Goal: Transaction & Acquisition: Book appointment/travel/reservation

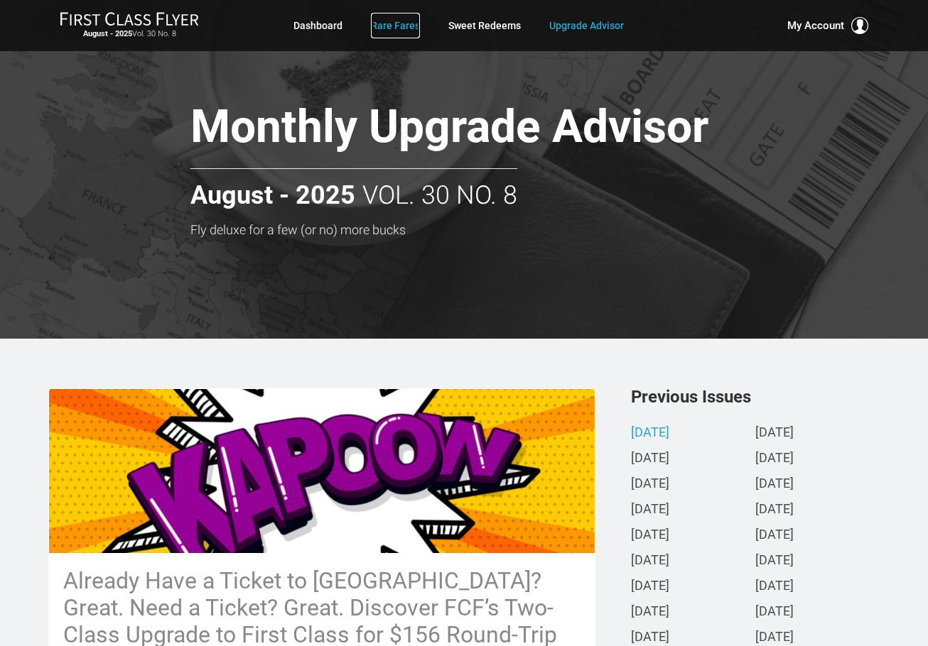
click at [396, 28] on link "Rare Fares" at bounding box center [395, 26] width 49 height 26
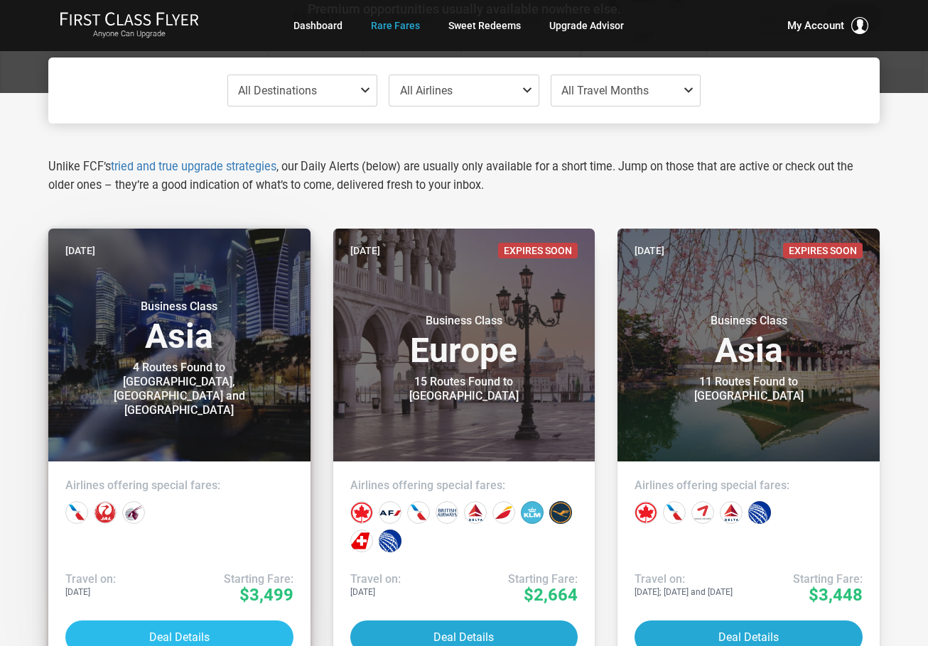
scroll to position [284, 0]
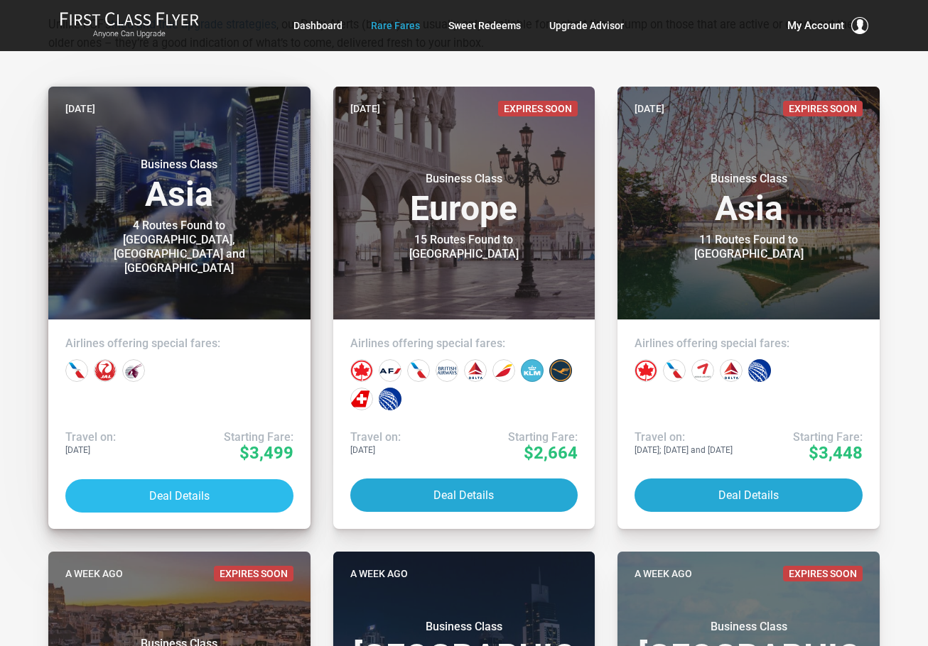
click at [164, 490] on button "Deal Details" at bounding box center [179, 495] width 228 height 33
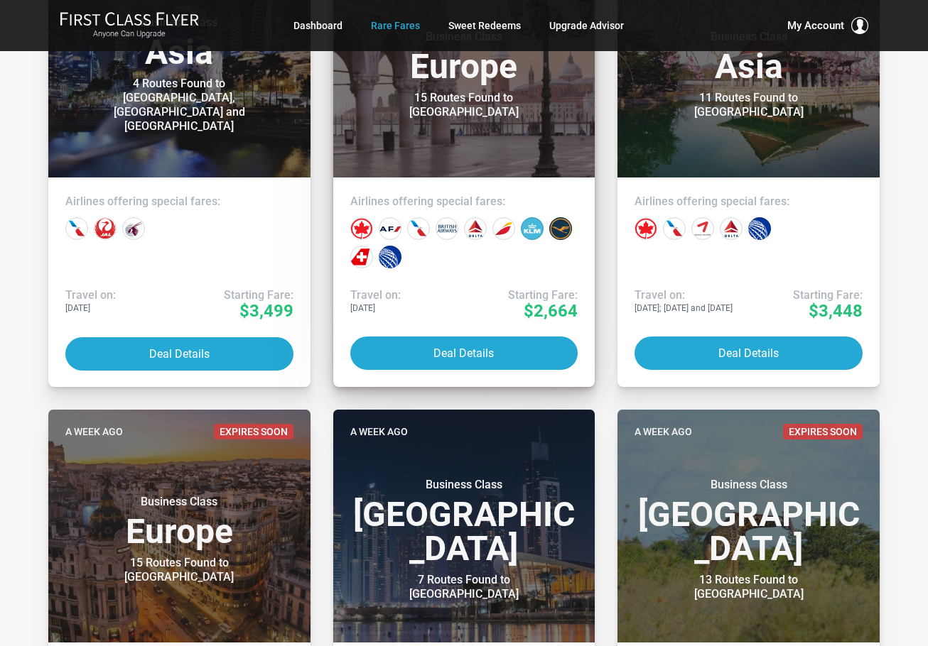
scroll to position [0, 0]
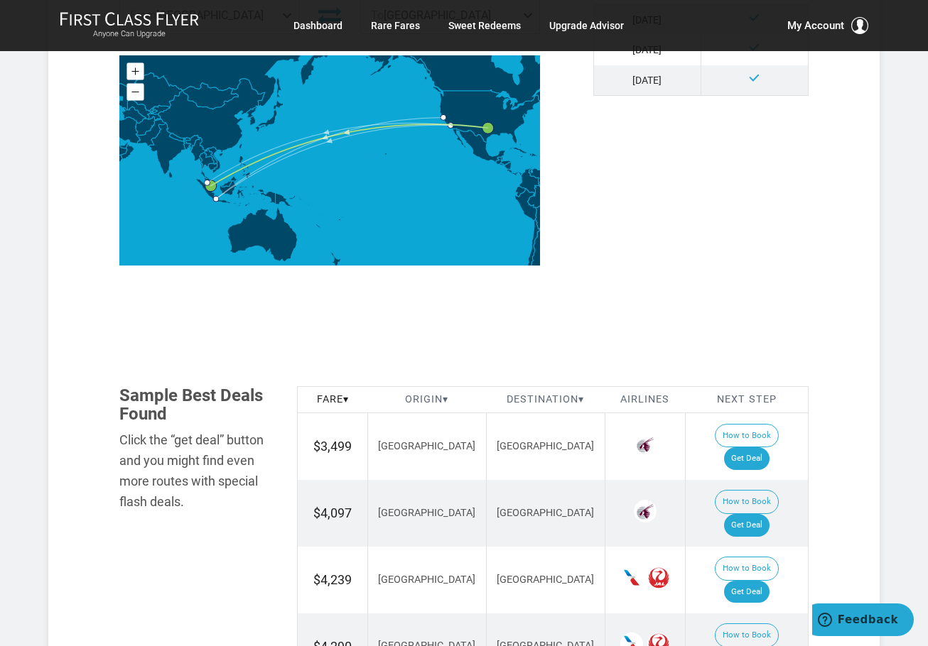
scroll to position [710, 0]
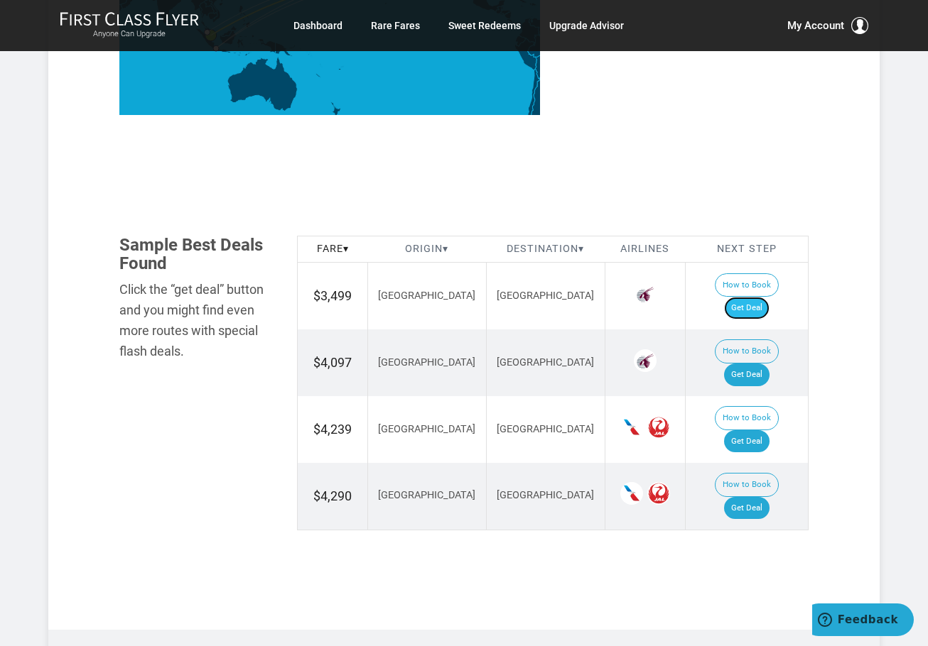
click at [761, 297] on link "Get Deal" at bounding box center [746, 308] width 45 height 23
